Goal: Register for event/course

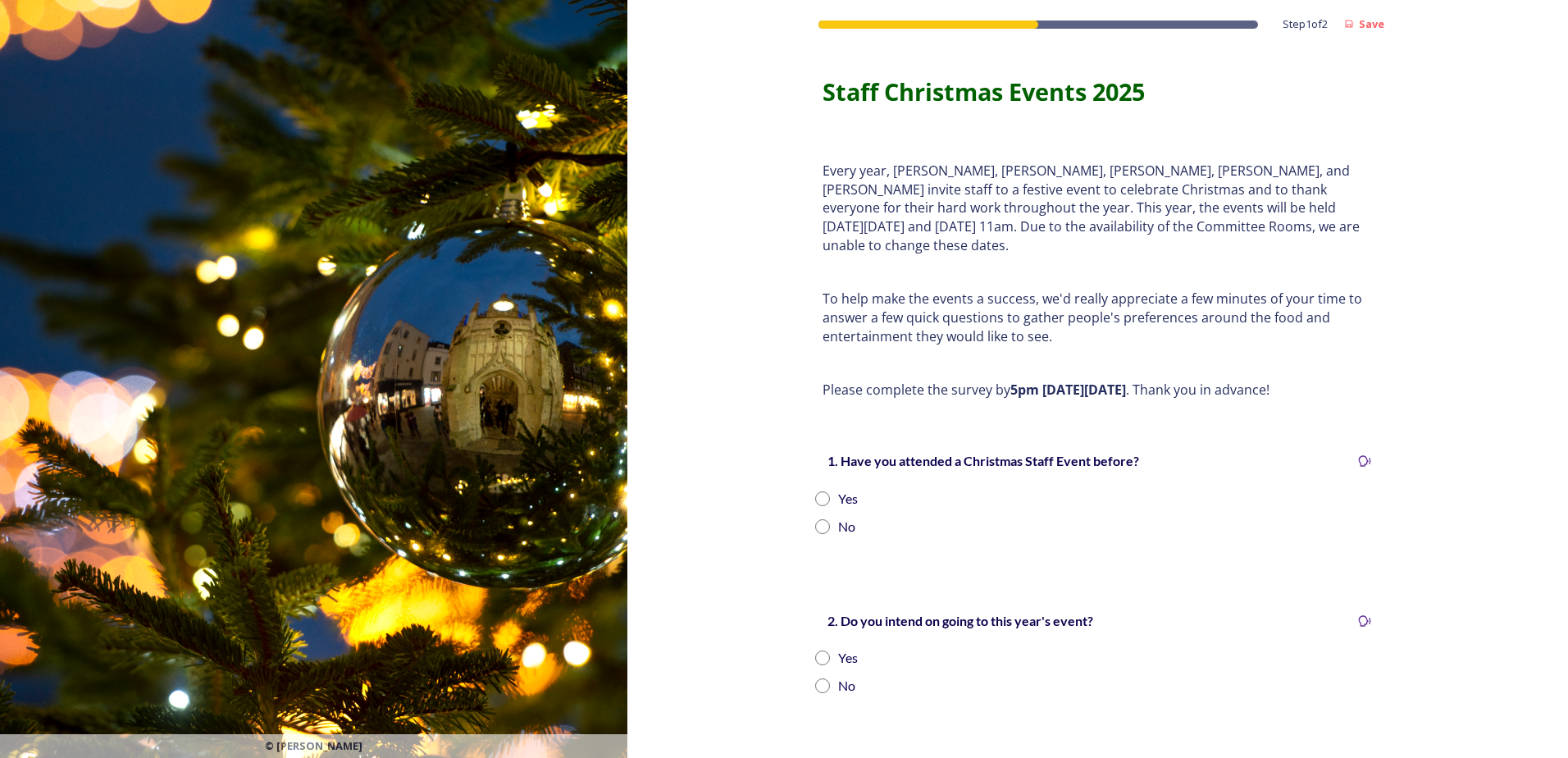
click at [815, 491] on input "radio" at bounding box center [822, 499] width 15 height 15
radio input "true"
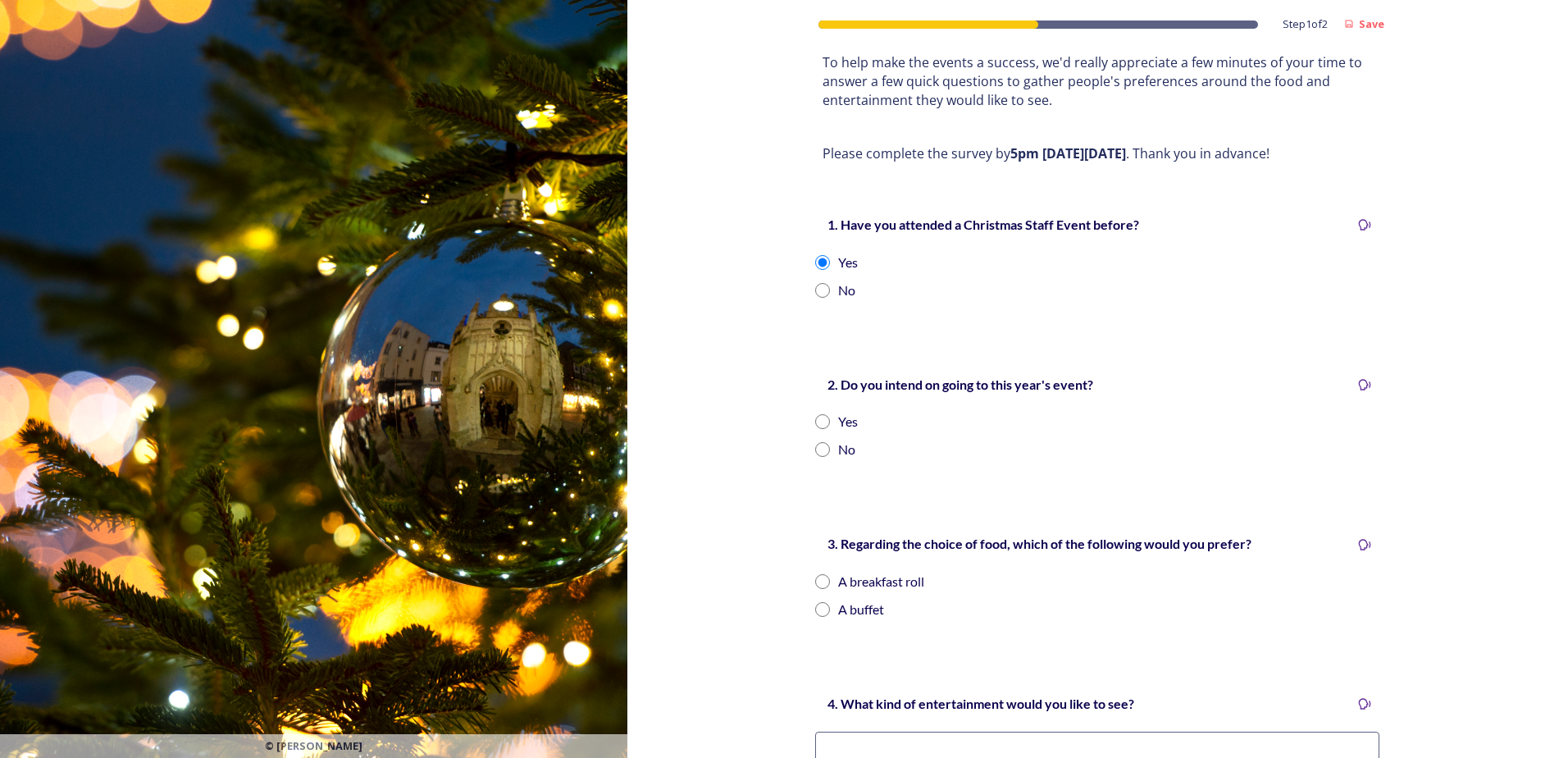
scroll to position [246, 0]
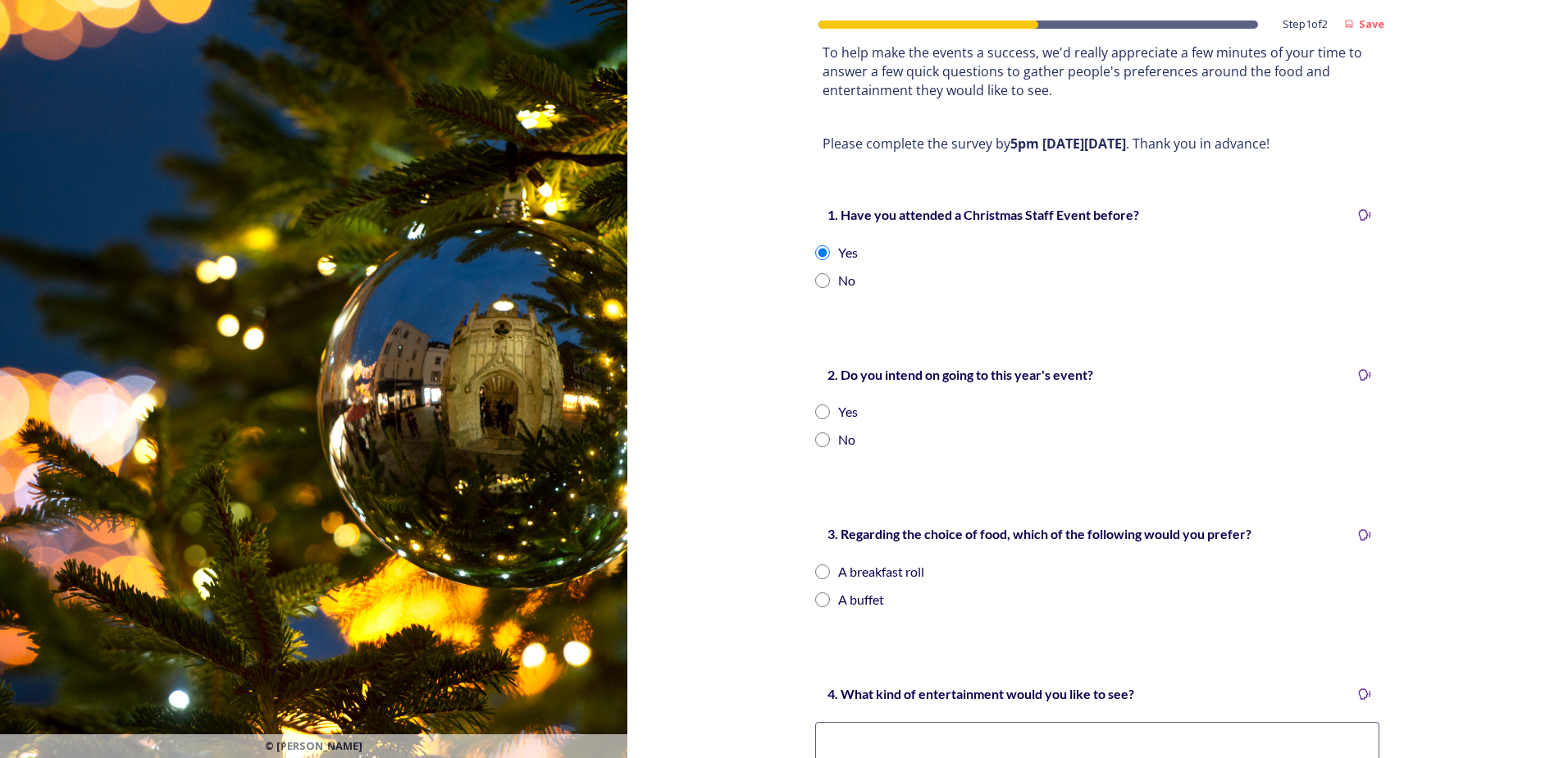
click at [820, 404] on input "radio" at bounding box center [822, 412] width 15 height 15
radio input "true"
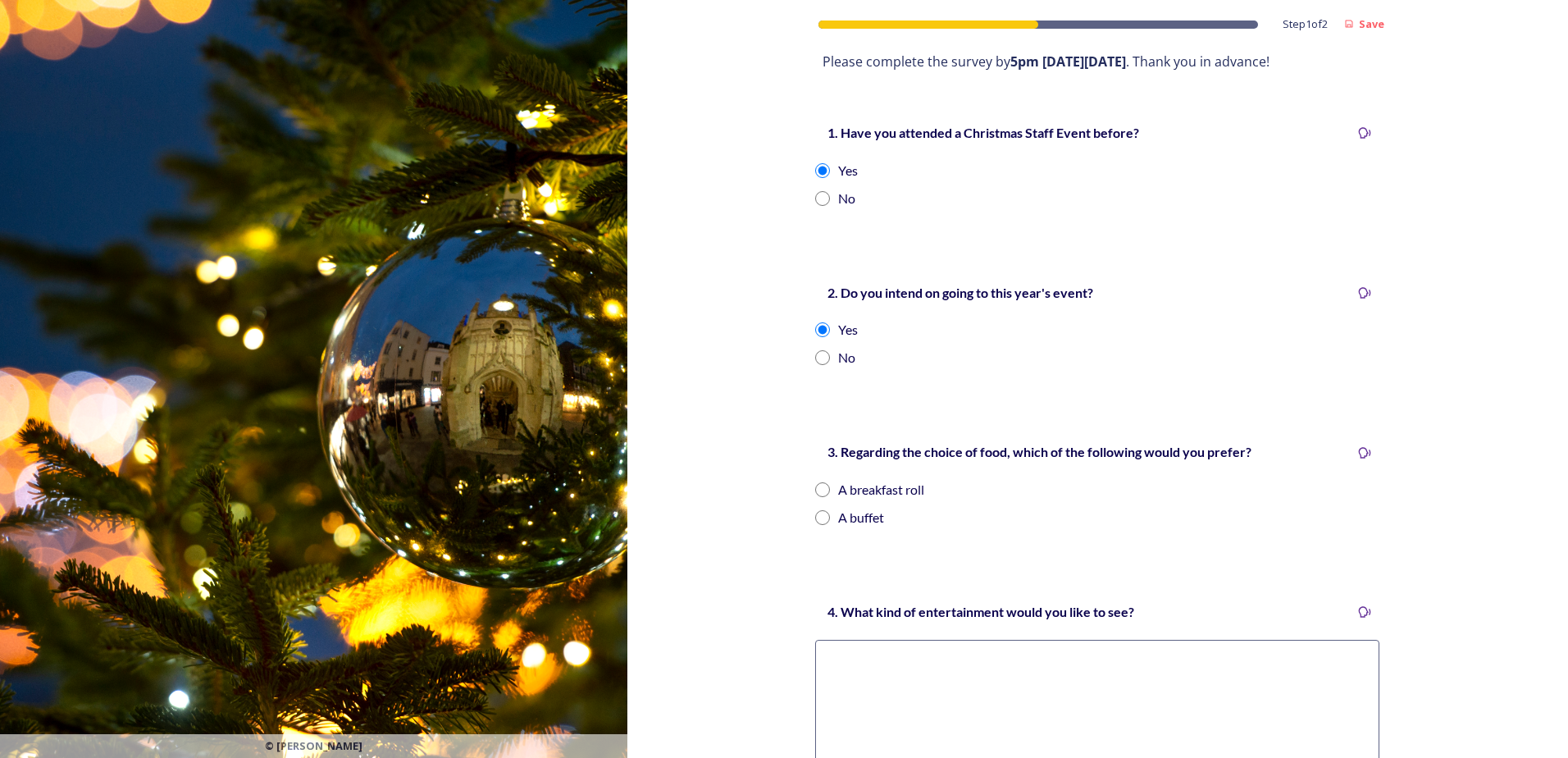
click at [820, 510] on input "radio" at bounding box center [822, 518] width 15 height 15
radio input "true"
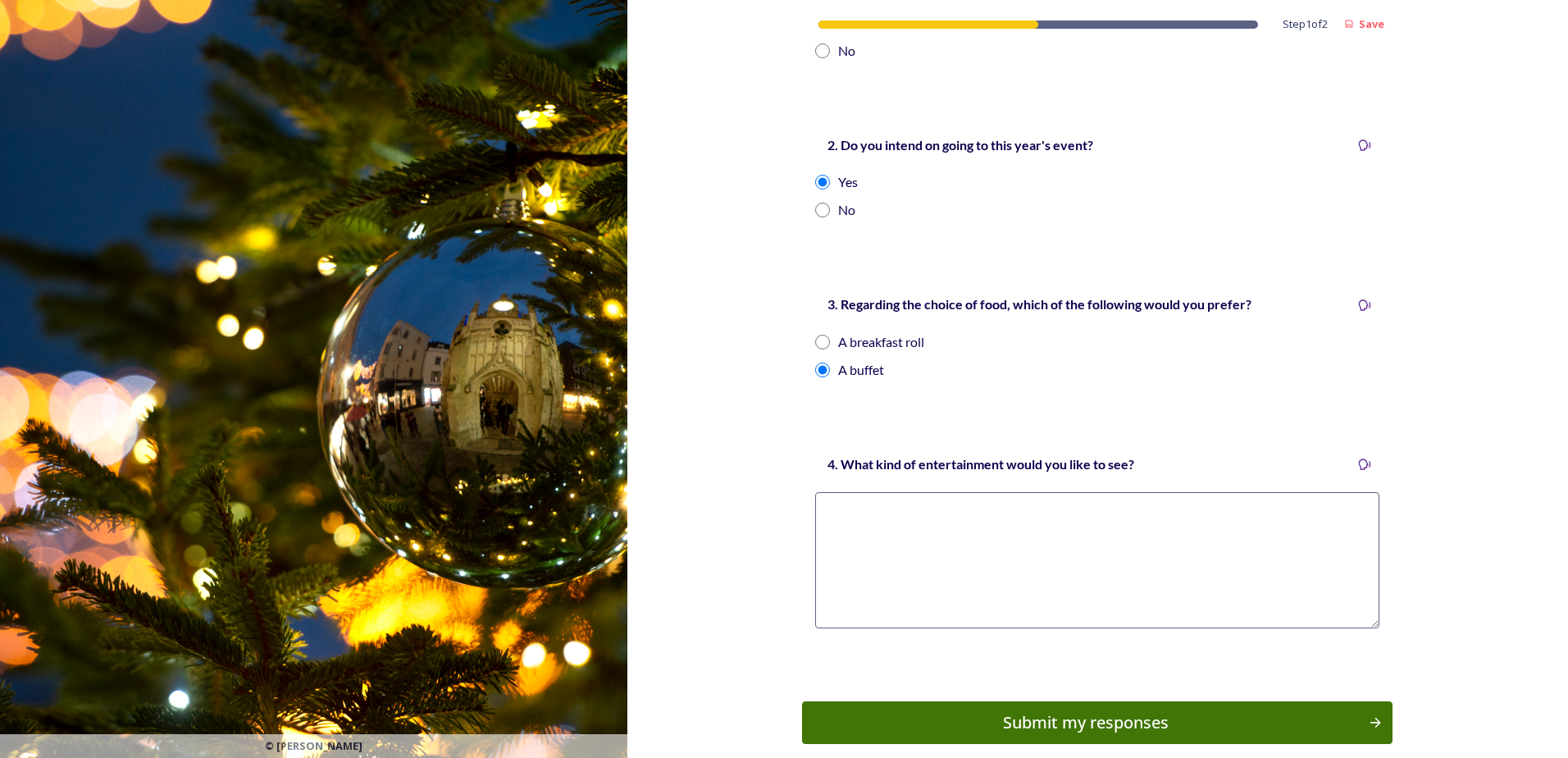
scroll to position [492, 0]
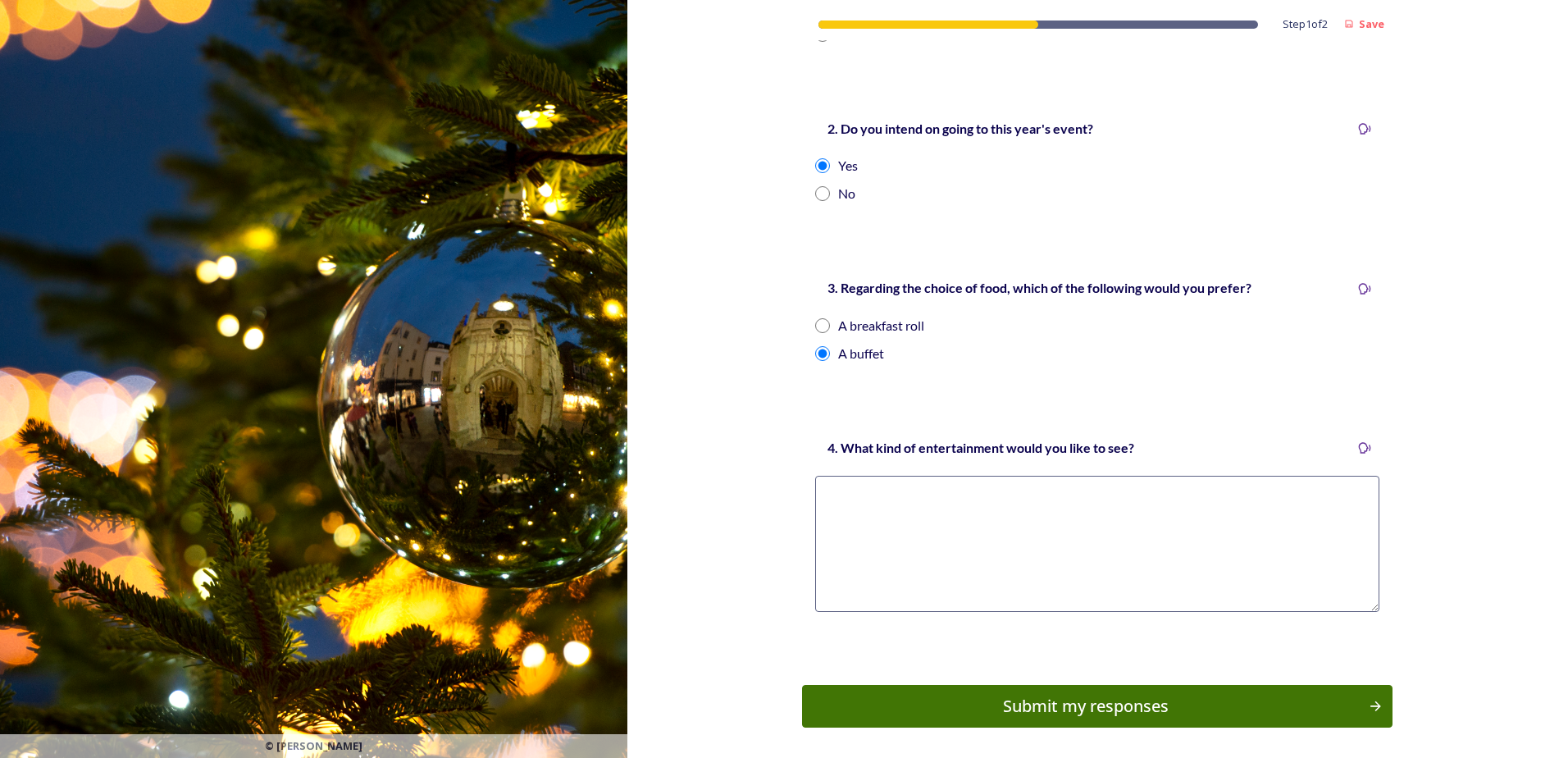
click at [1091, 490] on textarea at bounding box center [1097, 543] width 564 height 136
type textarea "c"
type textarea "Comedy & quiz"
click at [1113, 693] on div "Submit my responses" at bounding box center [1085, 706] width 554 height 25
